Goal: Task Accomplishment & Management: Complete application form

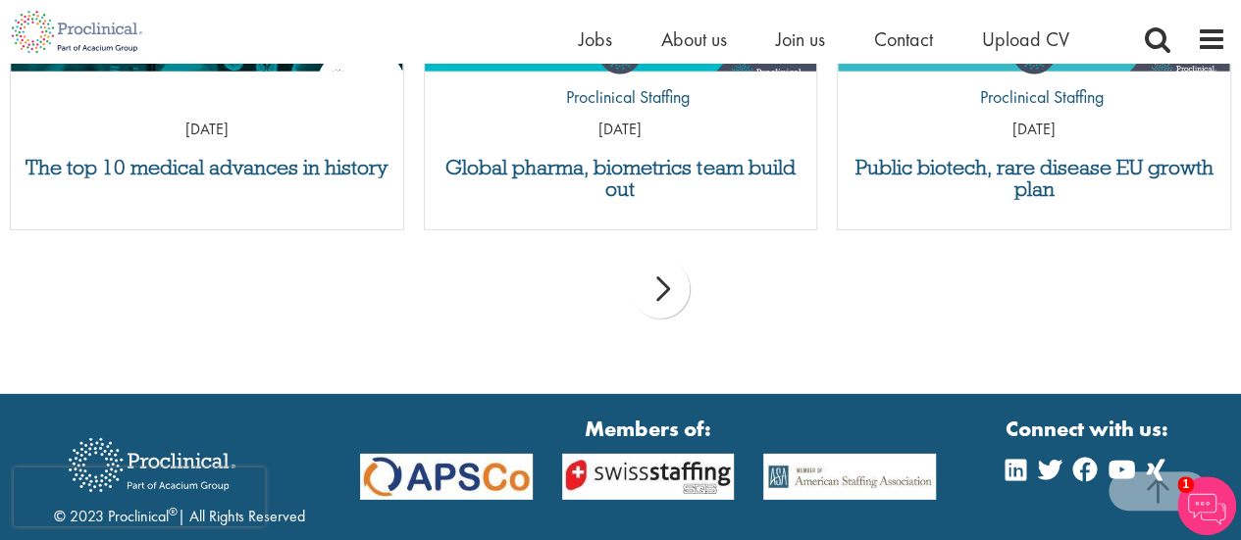
scroll to position [2971, 0]
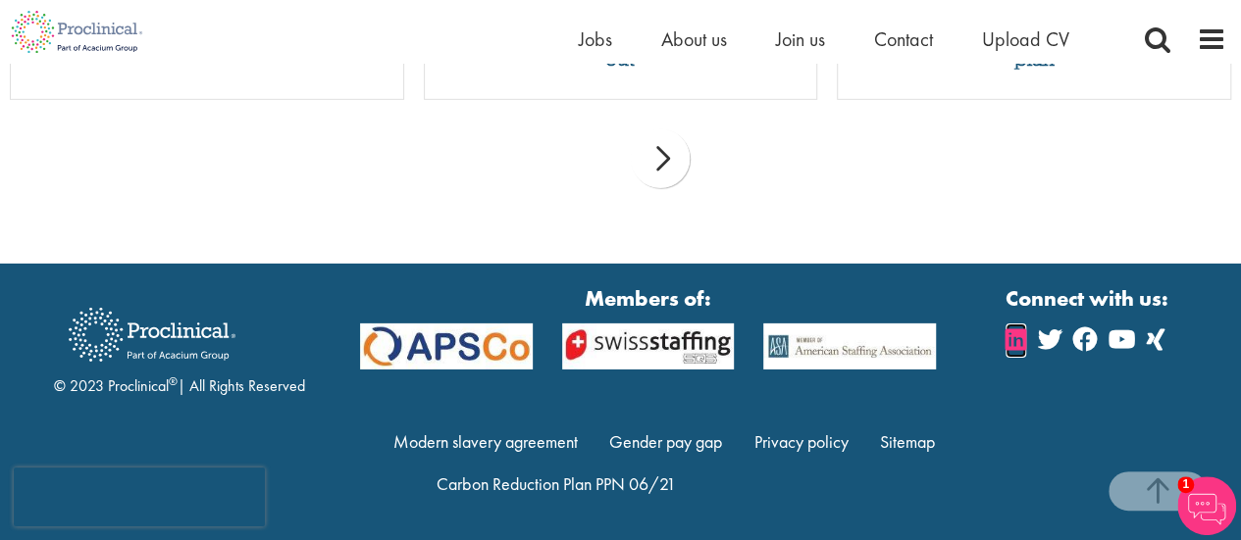
click at [1015, 344] on icon at bounding box center [1015, 340] width 21 height 24
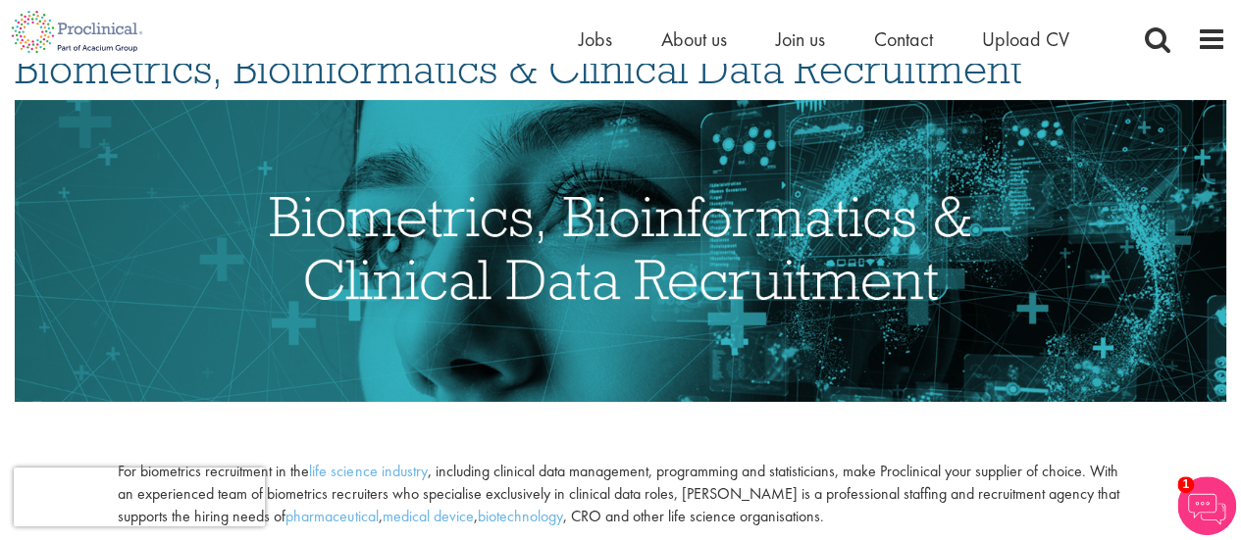
scroll to position [110, 0]
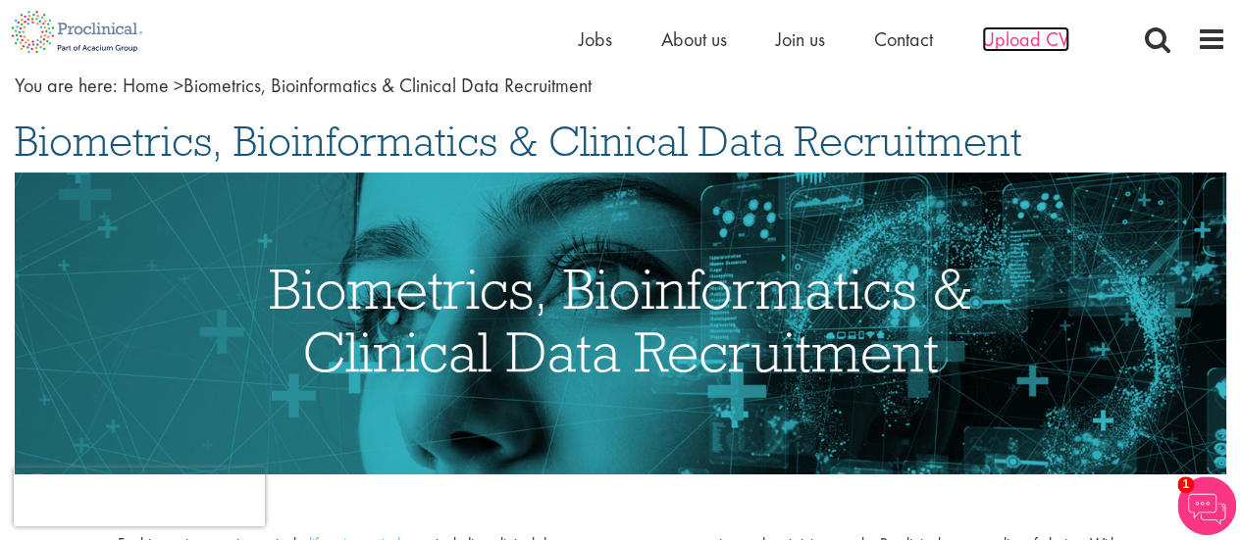
click at [1035, 40] on span "Upload CV" at bounding box center [1025, 39] width 87 height 26
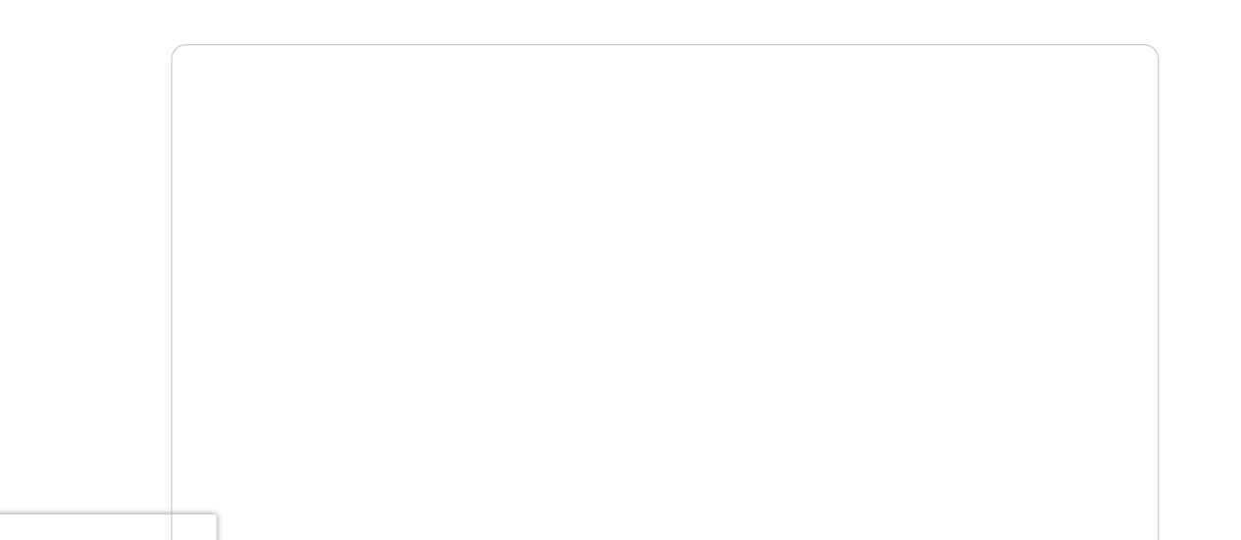
scroll to position [308, 0]
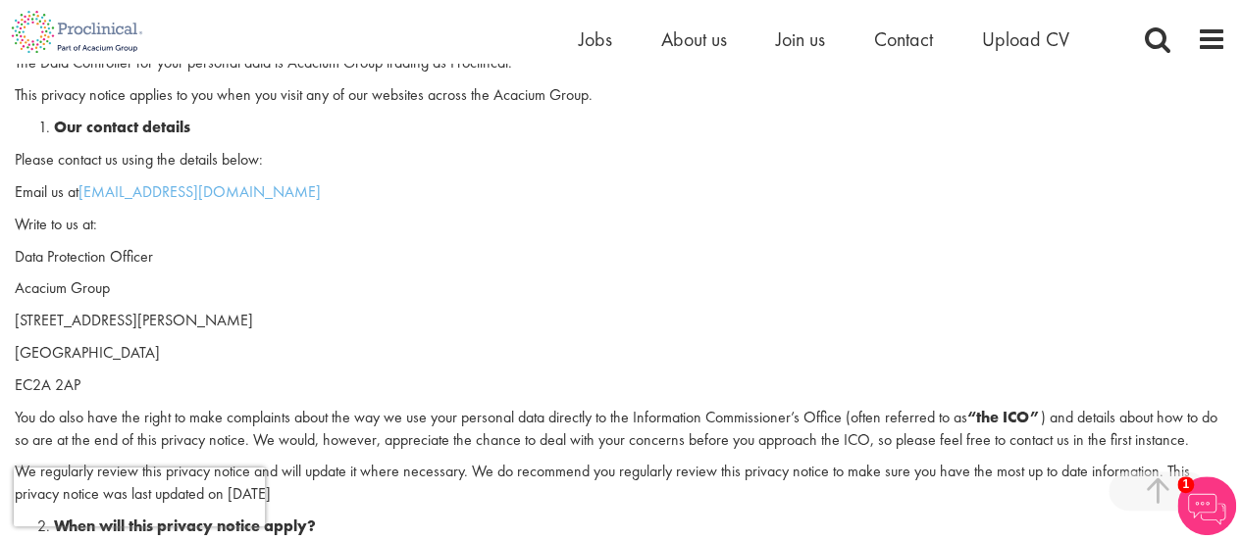
scroll to position [425, 0]
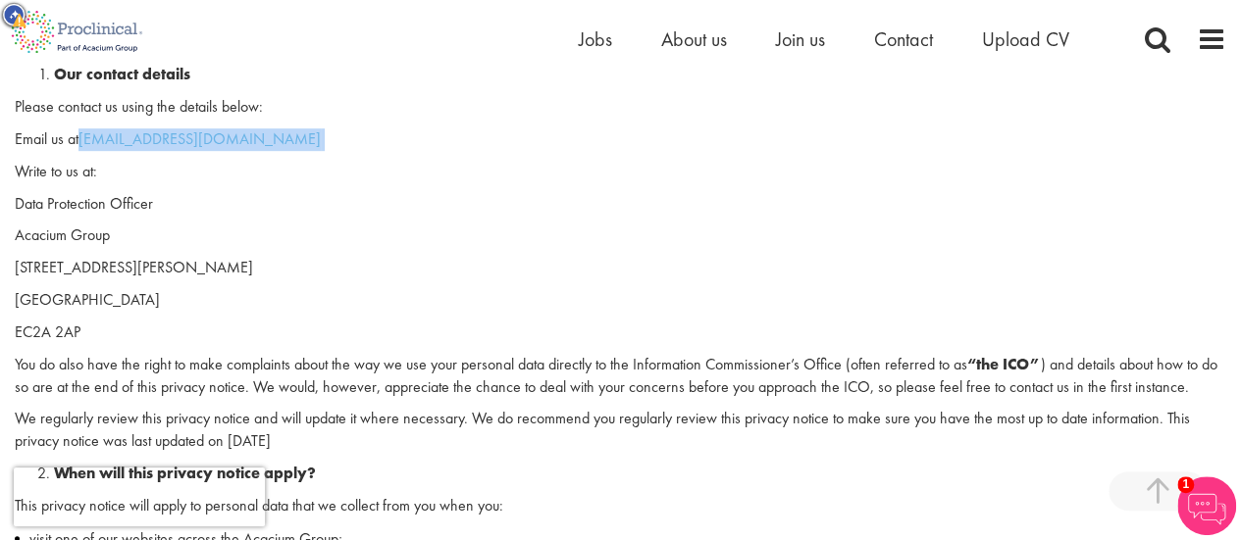
drag, startPoint x: 81, startPoint y: 134, endPoint x: 255, endPoint y: 149, distance: 174.2
click at [255, 149] on p "Email us at dpo@acaciumgroup.com" at bounding box center [620, 139] width 1211 height 23
copy p "dpo@acaciumgroup.com"
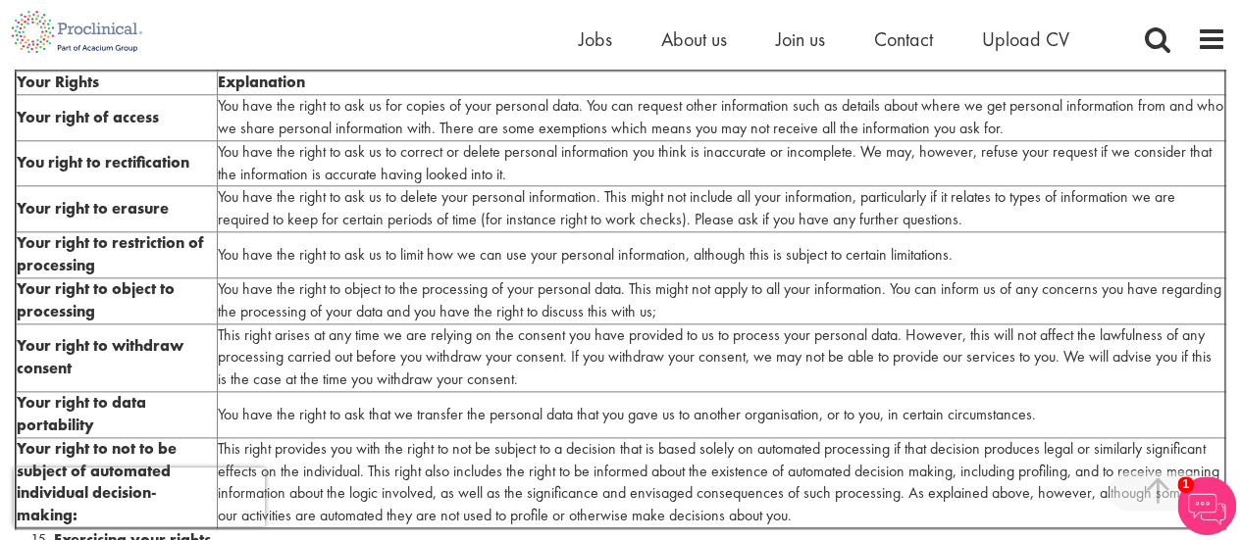
scroll to position [4668, 0]
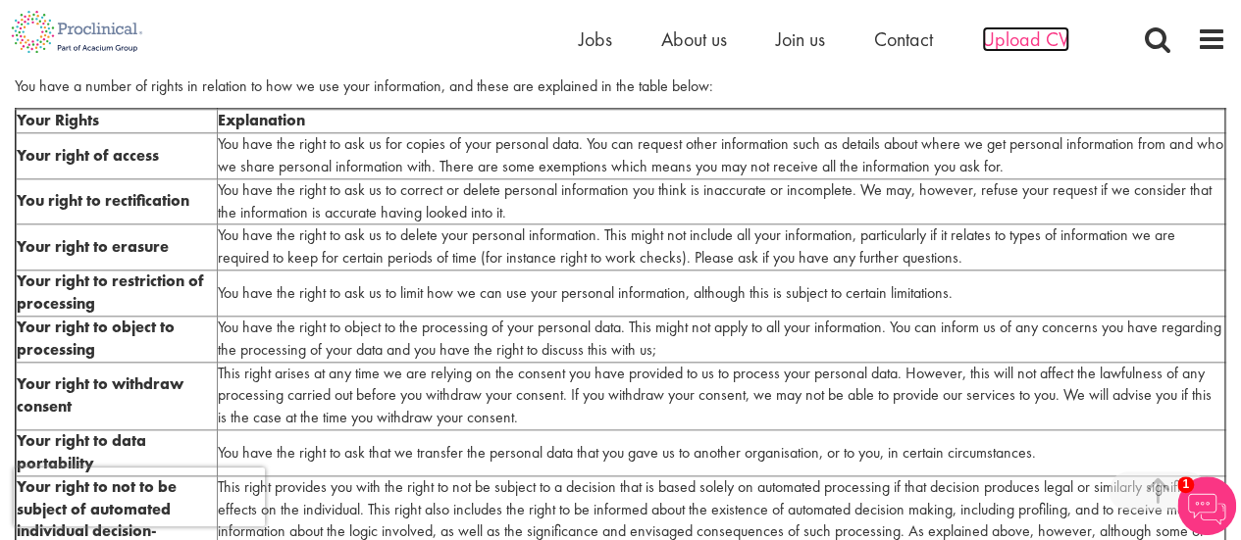
click at [1016, 38] on span "Upload CV" at bounding box center [1025, 39] width 87 height 26
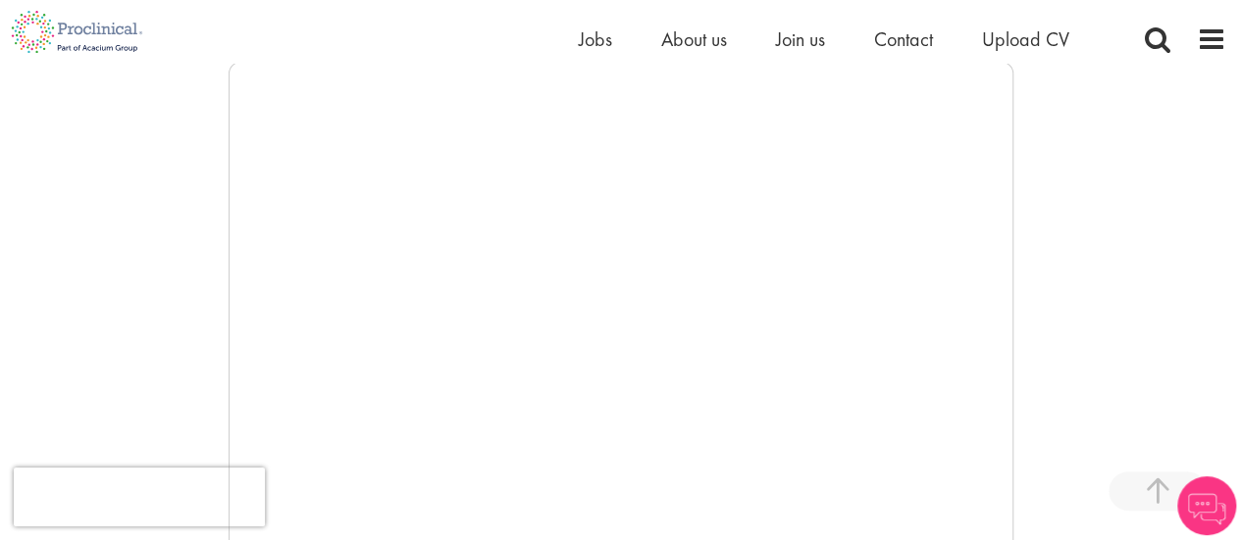
scroll to position [341, 0]
click at [1207, 508] on img at bounding box center [1206, 506] width 59 height 59
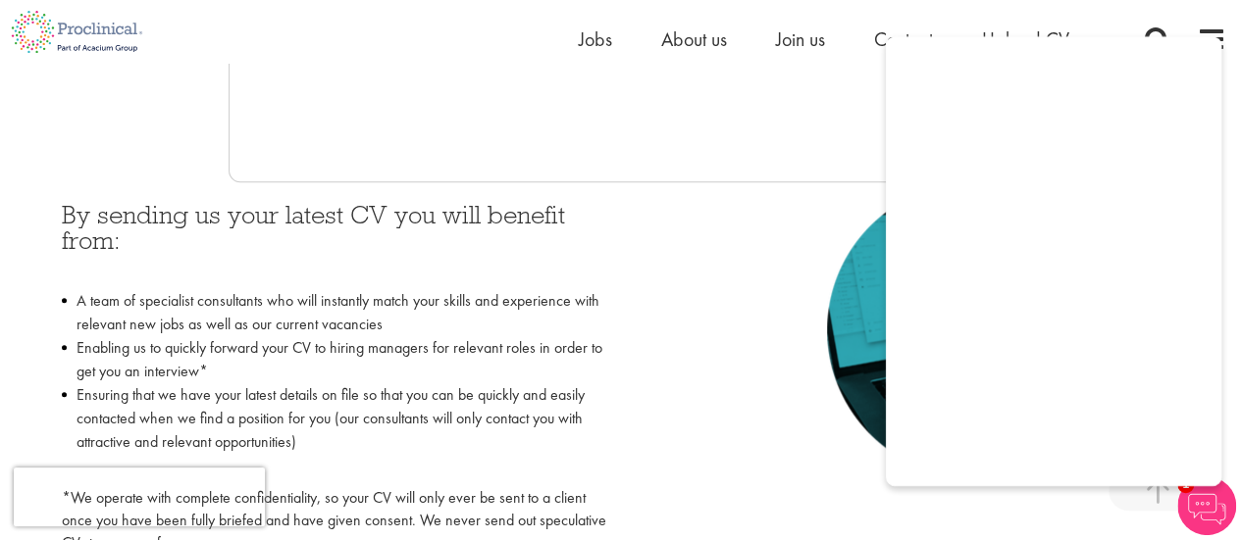
scroll to position [812, 0]
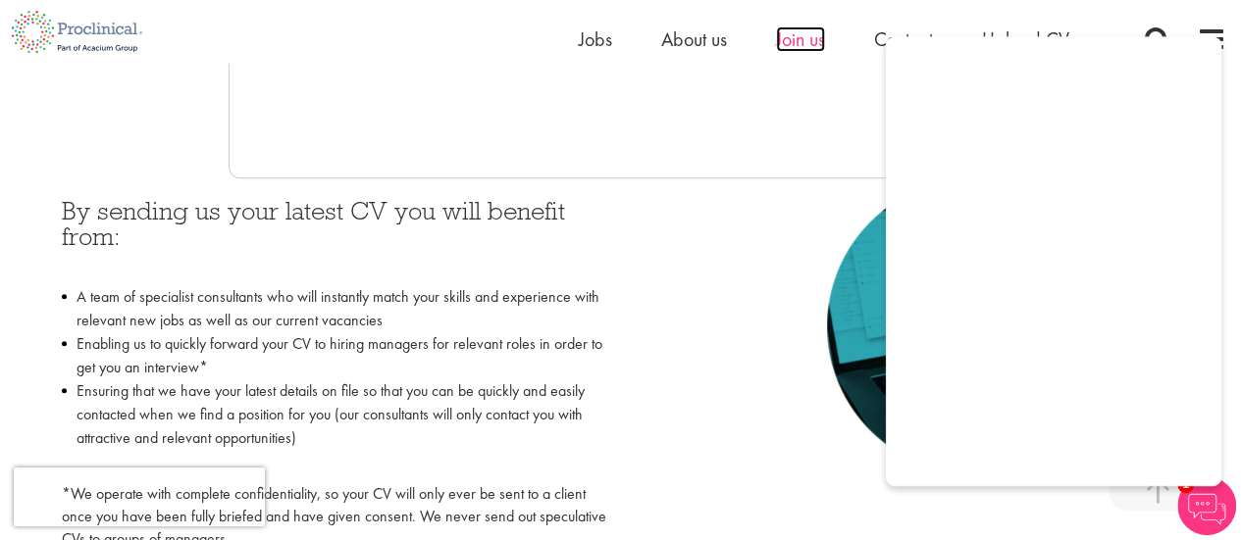
click at [791, 40] on span "Join us" at bounding box center [800, 39] width 49 height 26
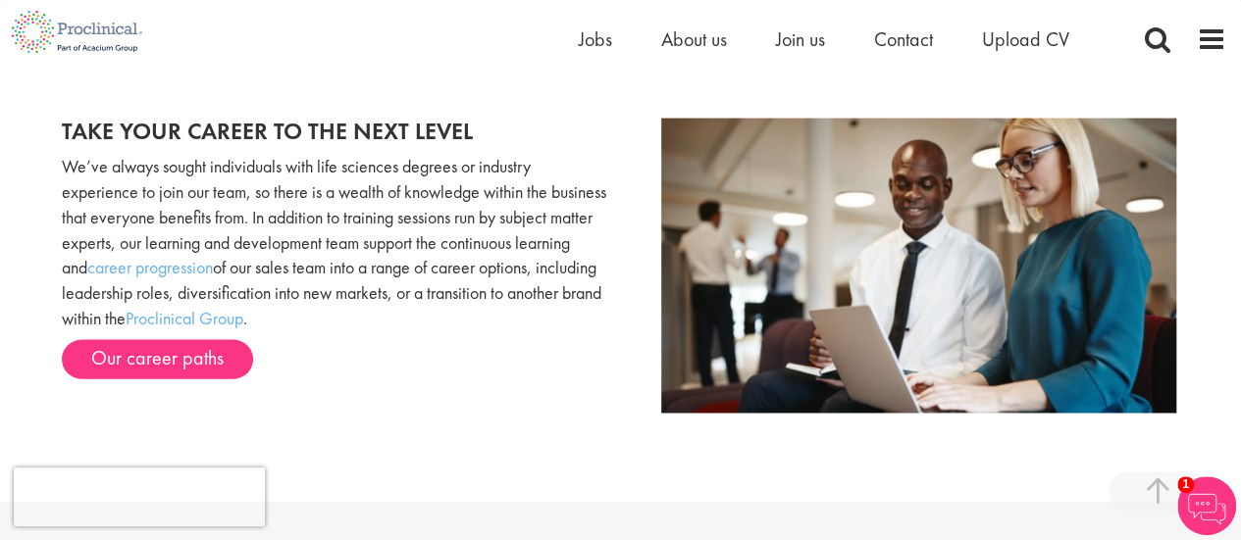
scroll to position [1963, 0]
